Goal: Information Seeking & Learning: Learn about a topic

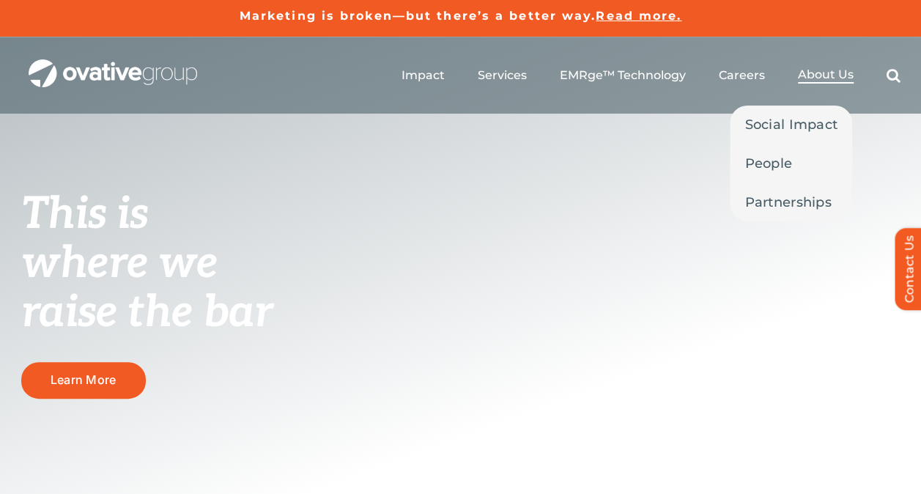
click at [819, 71] on span "About Us" at bounding box center [826, 74] width 56 height 15
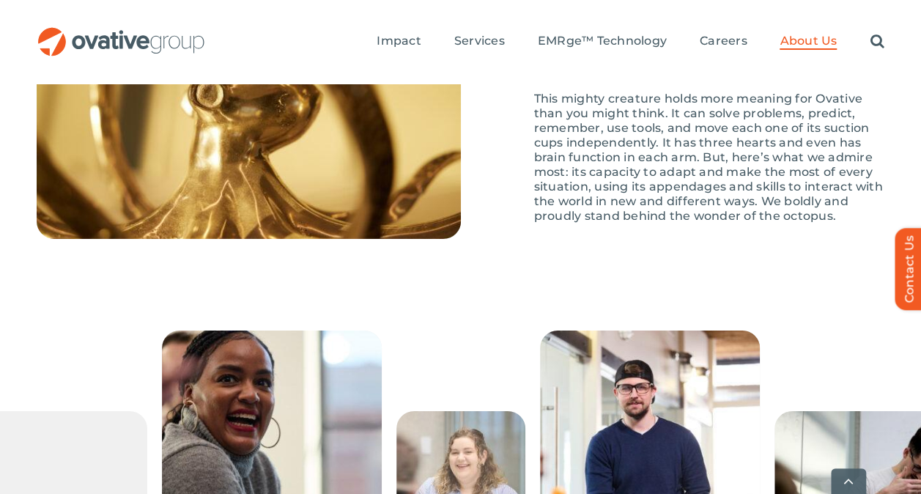
scroll to position [2412, 0]
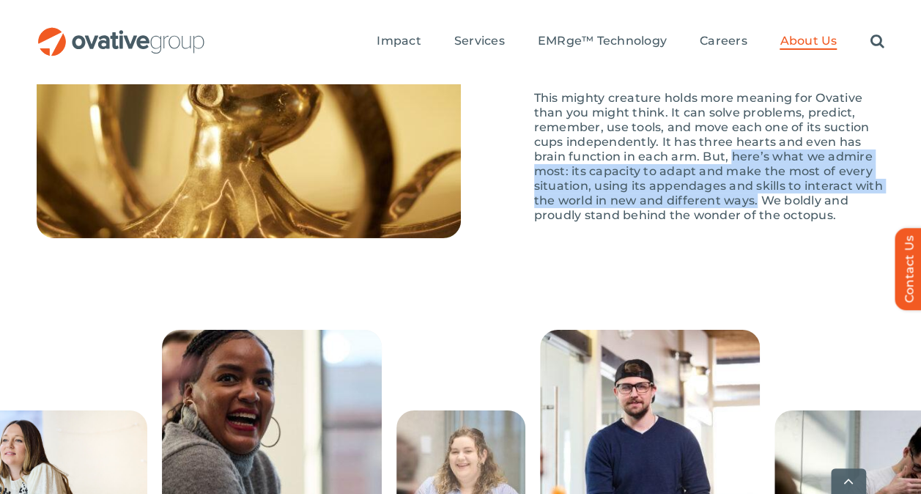
drag, startPoint x: 730, startPoint y: 202, endPoint x: 757, endPoint y: 252, distance: 56.7
click at [757, 223] on p "This mighty creature holds more meaning for Ovative than you might think. It ca…" at bounding box center [709, 157] width 351 height 132
copy p "here’s what we admire most: its capacity to adapt and make the most of every si…"
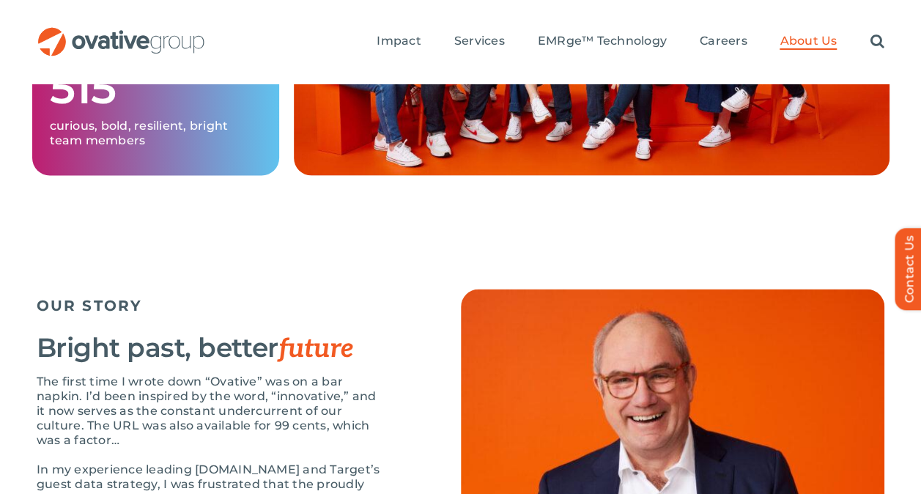
scroll to position [1400, 0]
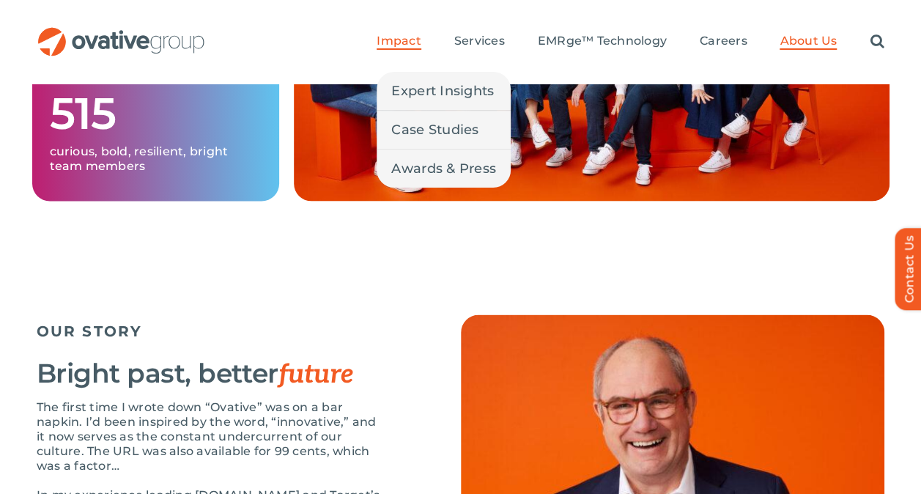
click at [395, 41] on span "Impact" at bounding box center [399, 41] width 44 height 15
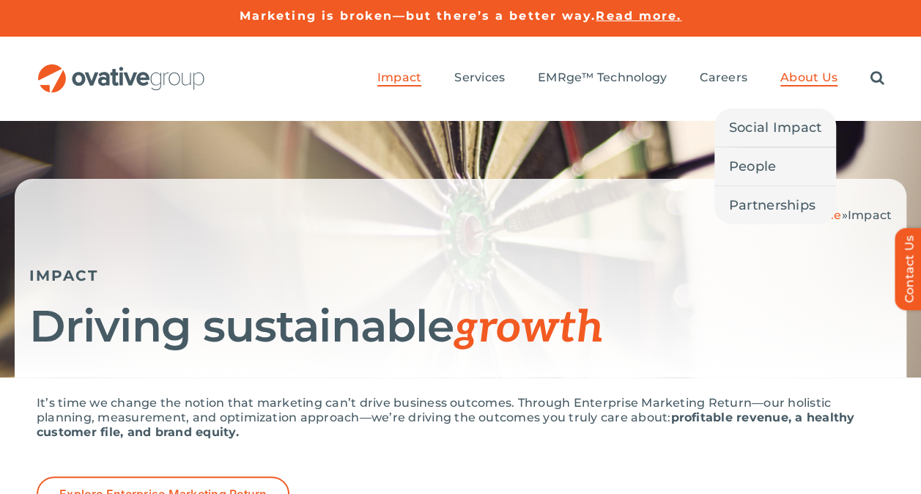
click at [810, 72] on span "About Us" at bounding box center [808, 77] width 57 height 15
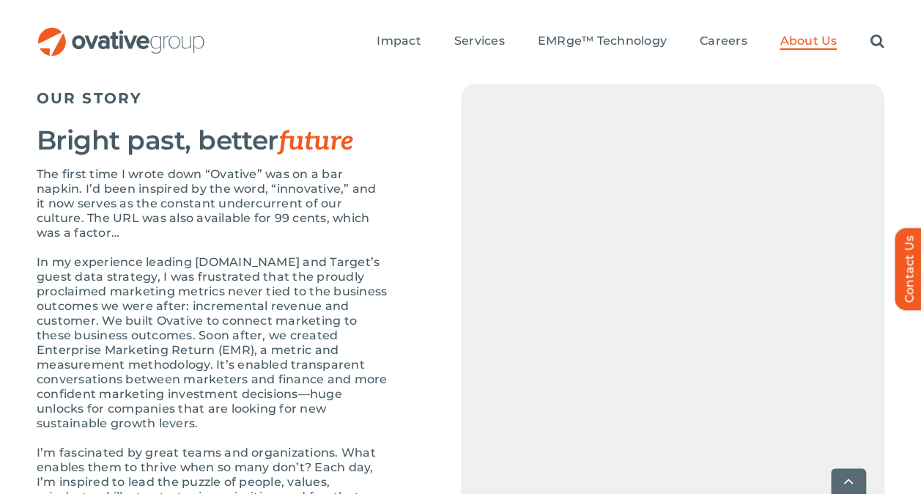
scroll to position [1634, 0]
